Goal: Task Accomplishment & Management: Complete application form

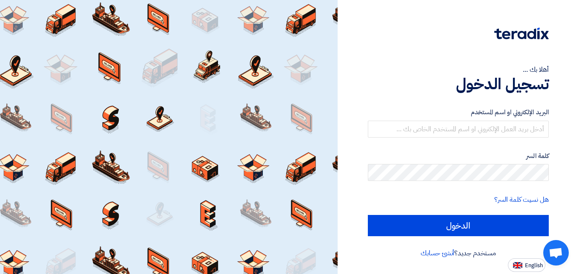
click at [578, 160] on div "أهلا بك ... تسجيل الدخول البريد الإلكتروني او اسم المستخدم كلمة السر هل نسيت كل…" at bounding box center [457, 137] width 241 height 274
click at [435, 253] on link "أنشئ حسابك" at bounding box center [437, 253] width 34 height 10
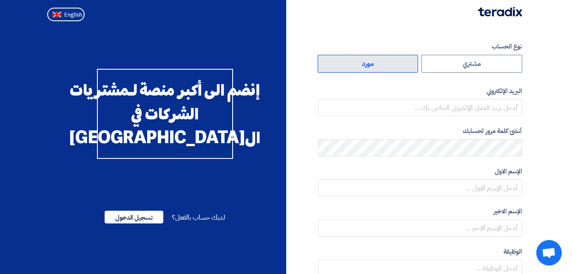
click at [371, 66] on label "مورد" at bounding box center [368, 64] width 101 height 18
click at [371, 66] on input "مورد" at bounding box center [368, 63] width 100 height 17
radio input "true"
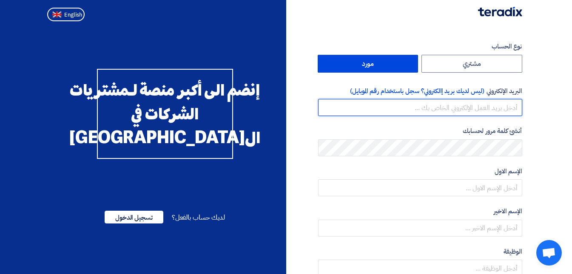
click at [452, 108] on input "email" at bounding box center [420, 107] width 204 height 17
type input "asaadnagy@datcoegypt.com"
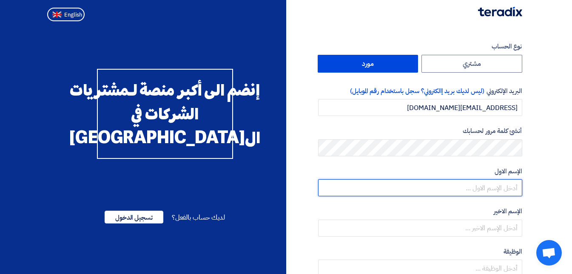
click at [466, 185] on input "text" at bounding box center [420, 188] width 204 height 17
type input "asaad"
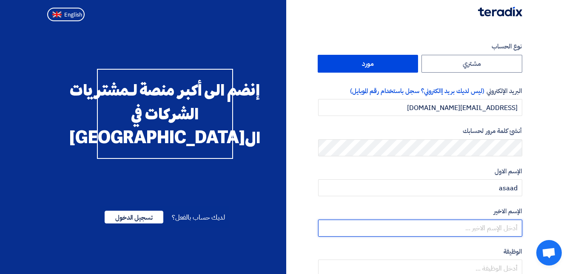
click at [472, 231] on input "text" at bounding box center [420, 228] width 204 height 17
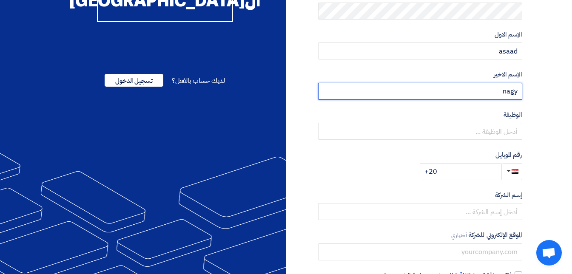
scroll to position [175, 0]
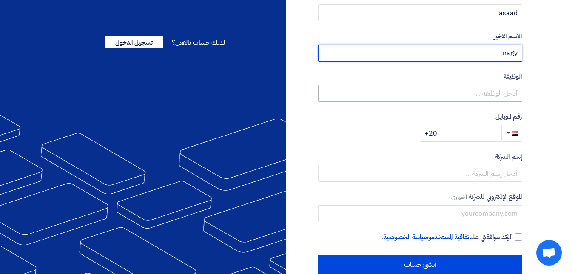
type input "nagy"
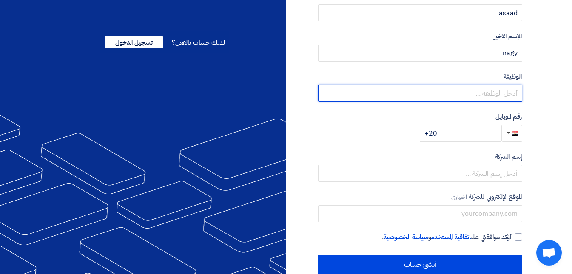
click at [487, 90] on input "text" at bounding box center [420, 93] width 204 height 17
type input "مدير فرع العاشر من رمضان"
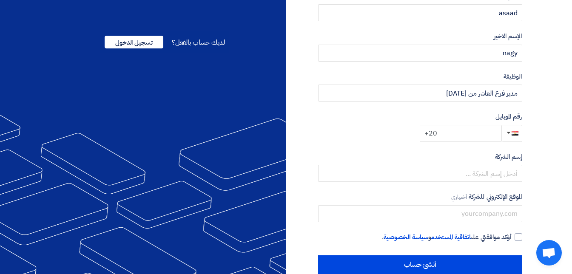
click at [452, 137] on input "+20" at bounding box center [461, 133] width 82 height 17
type input "+20 1289110900"
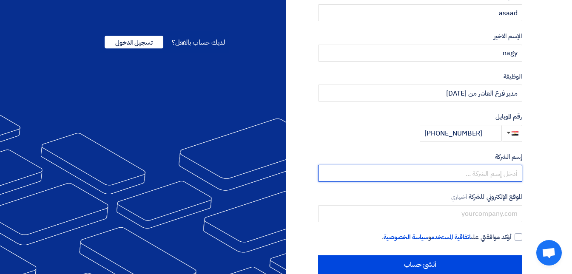
click at [467, 169] on input "text" at bounding box center [420, 173] width 204 height 17
type input "مركز الخدمات الصتاعية -داتكو"
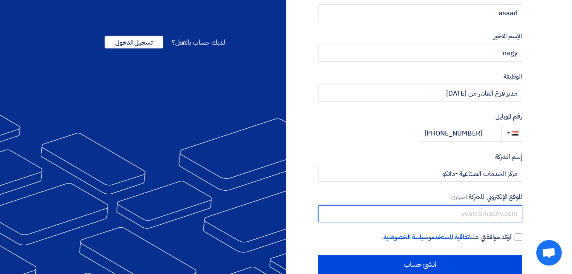
click at [457, 214] on input "text" at bounding box center [420, 213] width 204 height 17
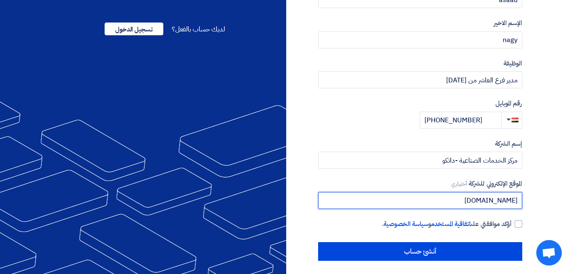
scroll to position [192, 0]
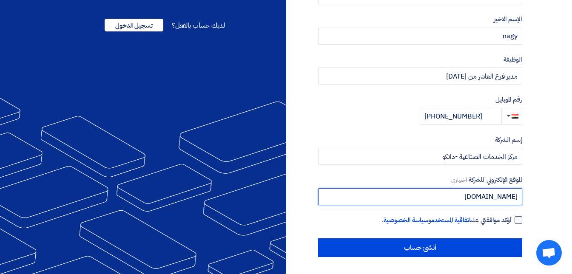
type input "www.datcoegypt.com"
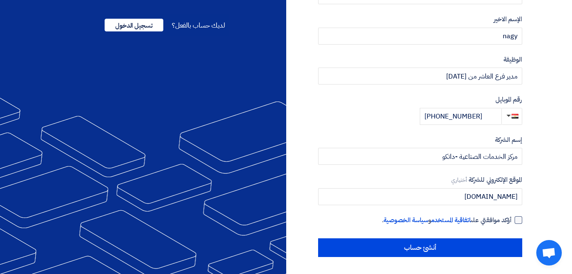
click at [520, 222] on div at bounding box center [519, 221] width 8 height 8
click at [512, 222] on input "أؤكد موافقتي على اتفاقية المستخدم و سياسة الخصوصية ." at bounding box center [410, 224] width 204 height 17
checkbox input "true"
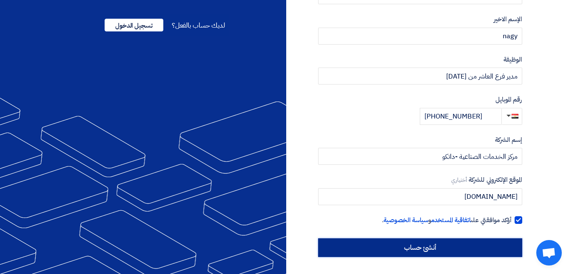
click at [448, 249] on input "أنشئ حساب" at bounding box center [420, 248] width 204 height 19
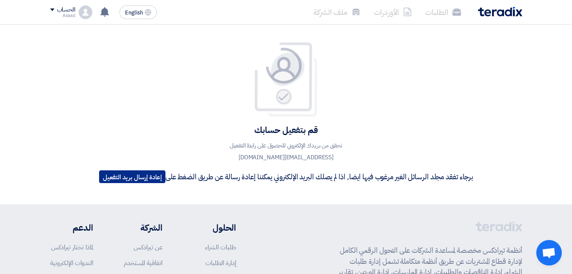
click at [134, 178] on button "إعادة إرسال بريد التفعيل" at bounding box center [132, 177] width 66 height 13
